Goal: Navigation & Orientation: Find specific page/section

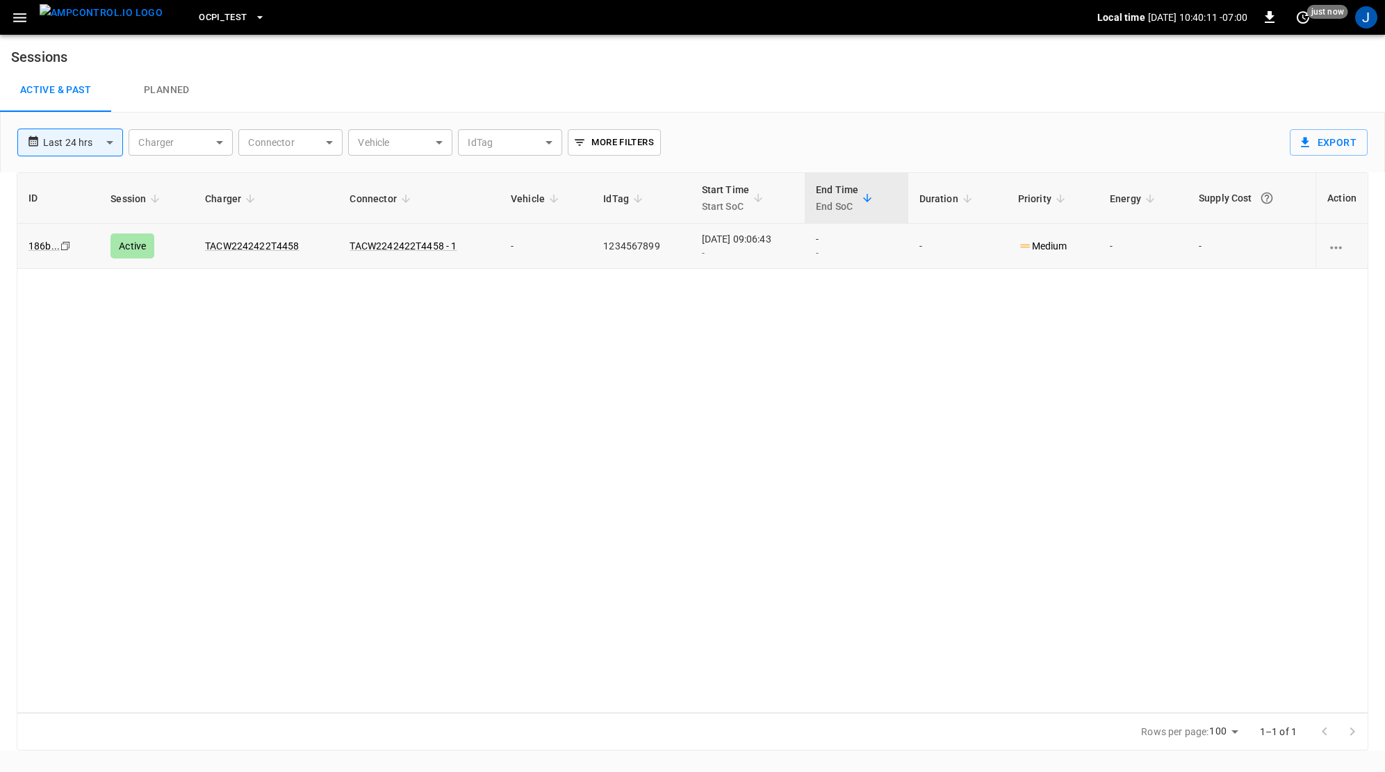
click at [1347, 252] on div "charging session options" at bounding box center [1342, 246] width 29 height 14
click at [189, 330] on div at bounding box center [692, 386] width 1385 height 772
